Goal: Find specific page/section: Find specific page/section

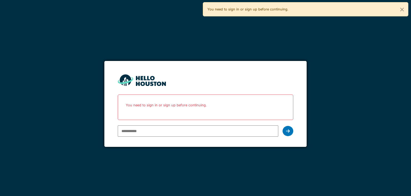
type input "**********"
drag, startPoint x: 174, startPoint y: 135, endPoint x: 87, endPoint y: 143, distance: 87.4
click at [88, 143] on div "**********" at bounding box center [205, 98] width 411 height 196
click at [130, 134] on input "email" at bounding box center [198, 130] width 160 height 11
type input "**********"
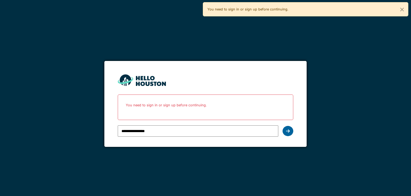
click at [290, 131] on div at bounding box center [288, 131] width 11 height 10
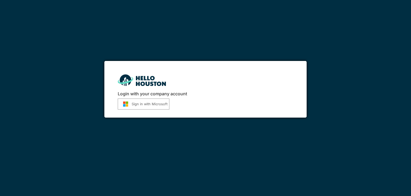
click at [159, 106] on button "Sign in with Microsoft" at bounding box center [144, 103] width 52 height 11
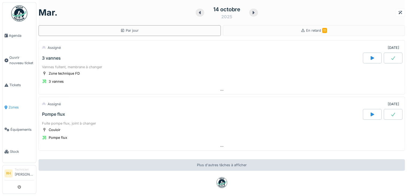
click at [16, 104] on span "Zones" at bounding box center [21, 106] width 25 height 5
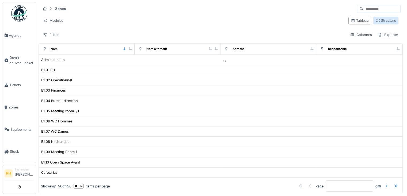
click at [376, 19] on div "Structure" at bounding box center [386, 20] width 20 height 5
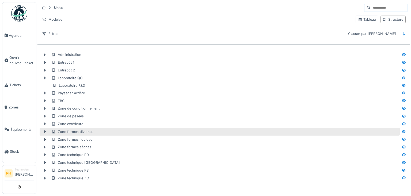
click at [138, 132] on div "Zone formes diverses" at bounding box center [225, 131] width 348 height 5
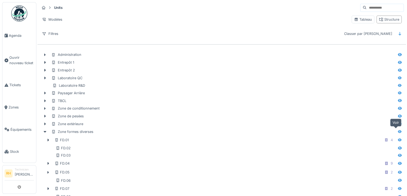
click at [398, 132] on icon at bounding box center [400, 131] width 4 height 3
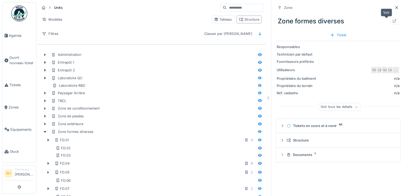
click at [393, 19] on div at bounding box center [395, 21] width 4 height 5
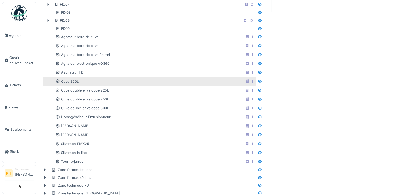
scroll to position [205, 0]
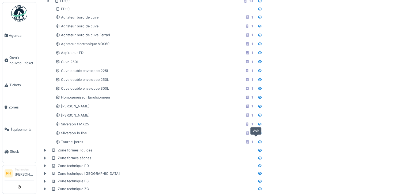
click at [258, 140] on icon at bounding box center [260, 141] width 4 height 3
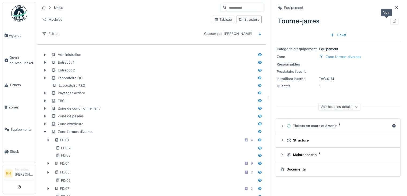
click at [393, 21] on icon at bounding box center [395, 20] width 4 height 3
click at [16, 107] on link "Zones" at bounding box center [19, 107] width 34 height 22
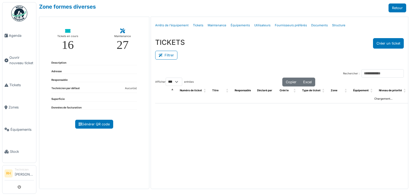
select select "***"
click at [175, 55] on button "Filtrer" at bounding box center [166, 55] width 22 height 9
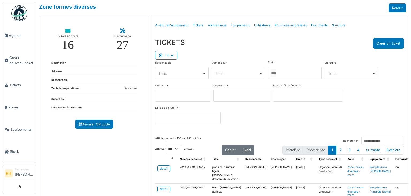
click at [298, 74] on div at bounding box center [295, 73] width 54 height 13
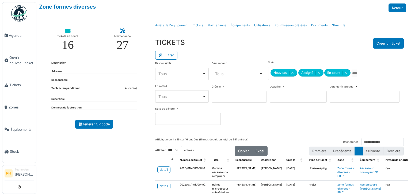
click at [314, 42] on div "TICKETS Créer un ticket" at bounding box center [279, 43] width 249 height 10
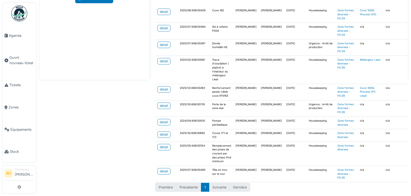
scroll to position [133, 0]
drag, startPoint x: 101, startPoint y: 130, endPoint x: 105, endPoint y: 129, distance: 4.4
click at [101, 130] on div "Zone formes diverses Retour Tickets en cours 16 Maintenance 27 Description Adre…" at bounding box center [223, 98] width 375 height 196
click at [83, 140] on div "Zone formes diverses Retour Tickets en cours 16 Maintenance 27 Description Adre…" at bounding box center [223, 98] width 375 height 196
click at [116, 92] on div "Zone formes diverses Retour Tickets en cours 16 Maintenance 27 Description Adre…" at bounding box center [223, 98] width 375 height 196
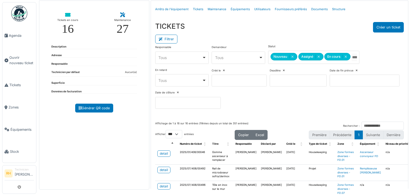
scroll to position [0, 0]
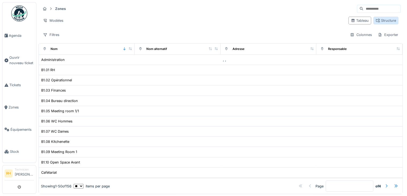
click at [376, 20] on div "Structure" at bounding box center [386, 20] width 20 height 5
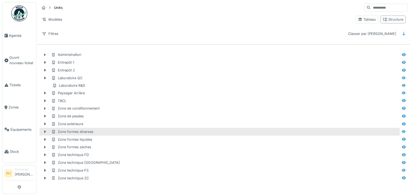
click at [187, 132] on div "Zone formes diverses" at bounding box center [225, 131] width 348 height 5
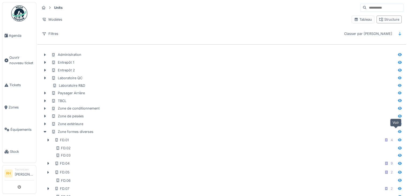
click at [398, 129] on div at bounding box center [400, 131] width 4 height 5
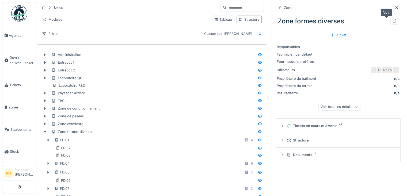
click at [393, 21] on icon at bounding box center [395, 20] width 4 height 3
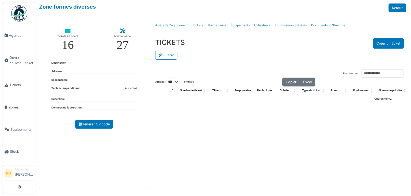
select select "***"
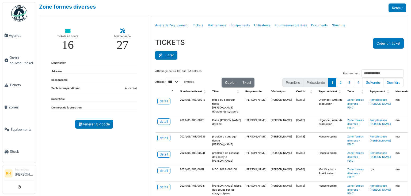
click at [170, 54] on button "Filtrer" at bounding box center [166, 55] width 22 height 9
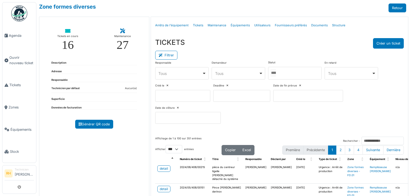
click at [285, 72] on div at bounding box center [295, 73] width 54 height 13
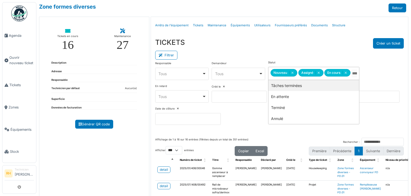
click at [286, 40] on div "TICKETS Créer un ticket" at bounding box center [279, 43] width 249 height 10
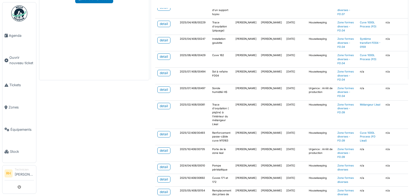
scroll to position [80, 0]
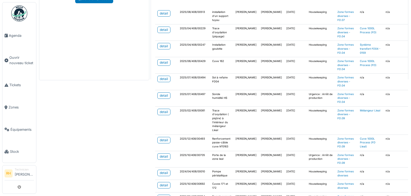
drag, startPoint x: 204, startPoint y: 137, endPoint x: 286, endPoint y: 140, distance: 82.0
click at [286, 140] on tr "detail 2025/12/408/00493 Renforcement passe-câble cuve N°0163 [PERSON_NAME] [PE…" at bounding box center [387, 142] width 464 height 16
click at [263, 143] on td "[PERSON_NAME]" at bounding box center [271, 142] width 25 height 16
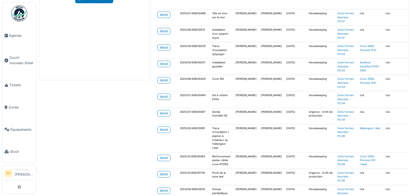
scroll to position [53, 0]
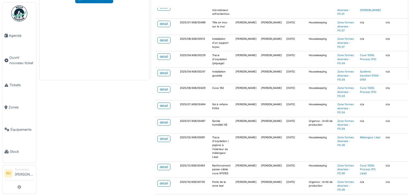
drag, startPoint x: 238, startPoint y: 126, endPoint x: 264, endPoint y: 130, distance: 26.1
click at [242, 126] on tr "detail 2025/07/408/00497 Sonde humidité HS [PERSON_NAME] [PERSON_NAME] [DATE] U…" at bounding box center [387, 125] width 464 height 16
click at [263, 130] on td "[PERSON_NAME]" at bounding box center [271, 125] width 25 height 16
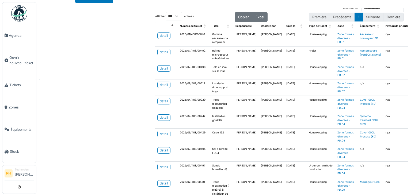
scroll to position [0, 0]
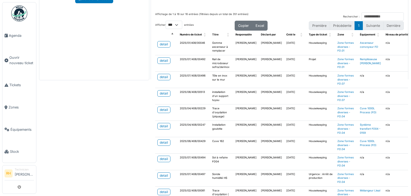
drag, startPoint x: 295, startPoint y: 56, endPoint x: 292, endPoint y: 55, distance: 2.8
click at [292, 55] on tr "detail 2025/07/408/00492 Rail de microdoseur sofra/derinox [PERSON_NAME] [PERSO…" at bounding box center [387, 63] width 464 height 16
click at [95, 124] on div "Zone formes diverses Retour Tickets en cours 16 Maintenance 27 Description Adre…" at bounding box center [223, 98] width 375 height 196
